Goal: Information Seeking & Learning: Find specific page/section

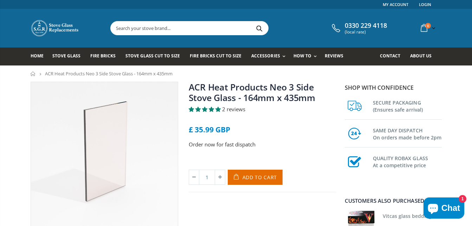
click at [188, 24] on input "text" at bounding box center [229, 27] width 236 height 13
paste input "ACR NEO 3P"
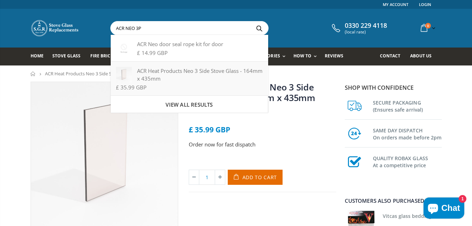
type input "ACR NEO 3P"
click at [189, 72] on div "ACR Heat Products Neo 3 Side Stove Glass - 164mm x 435mm" at bounding box center [189, 74] width 146 height 15
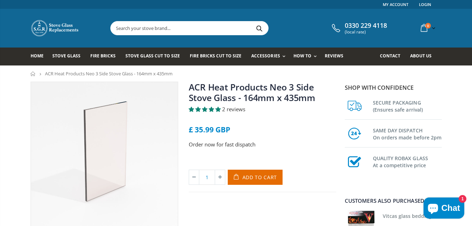
click at [185, 30] on input "text" at bounding box center [229, 27] width 236 height 13
click at [73, 57] on span "Stove Glass" at bounding box center [66, 56] width 28 height 6
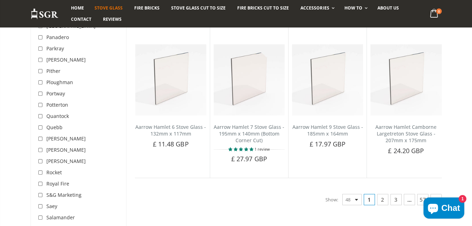
scroll to position [1827, 0]
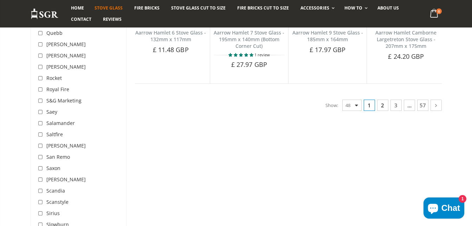
click at [383, 101] on link "2" at bounding box center [382, 104] width 11 height 11
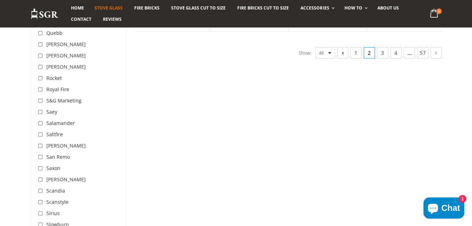
scroll to position [132, 0]
